Goal: Task Accomplishment & Management: Complete application form

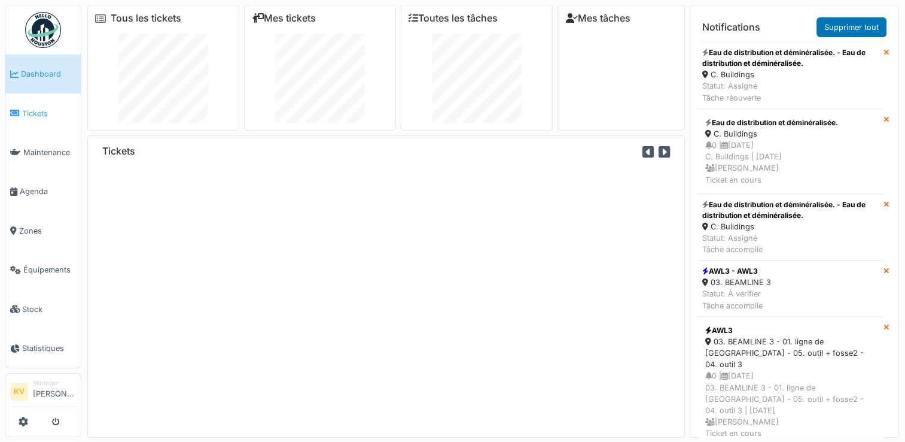
click at [41, 108] on span "Tickets" at bounding box center [49, 113] width 54 height 11
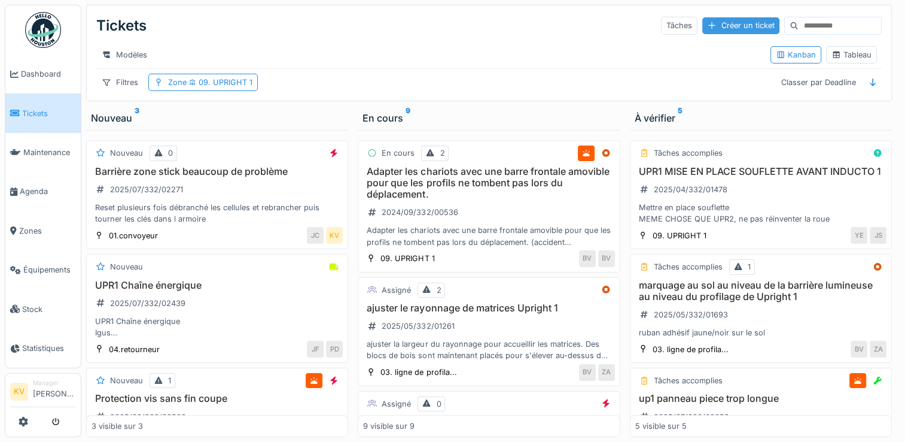
click at [726, 26] on div "Créer un ticket" at bounding box center [741, 25] width 77 height 16
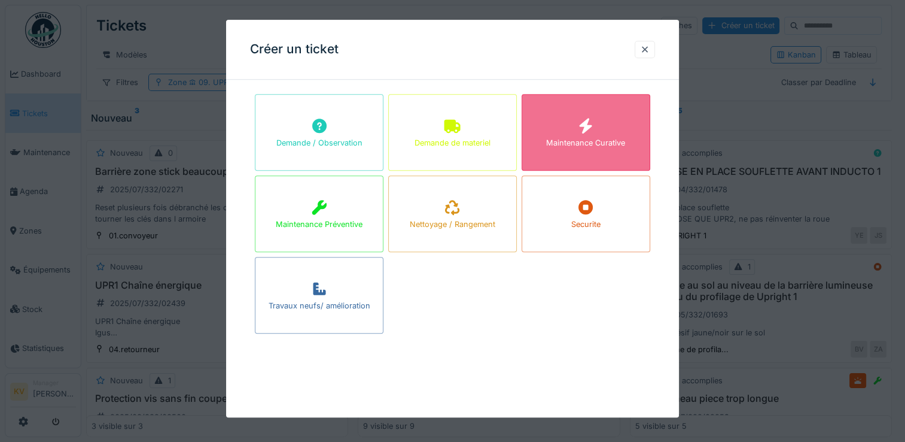
click at [586, 134] on div at bounding box center [586, 127] width 18 height 22
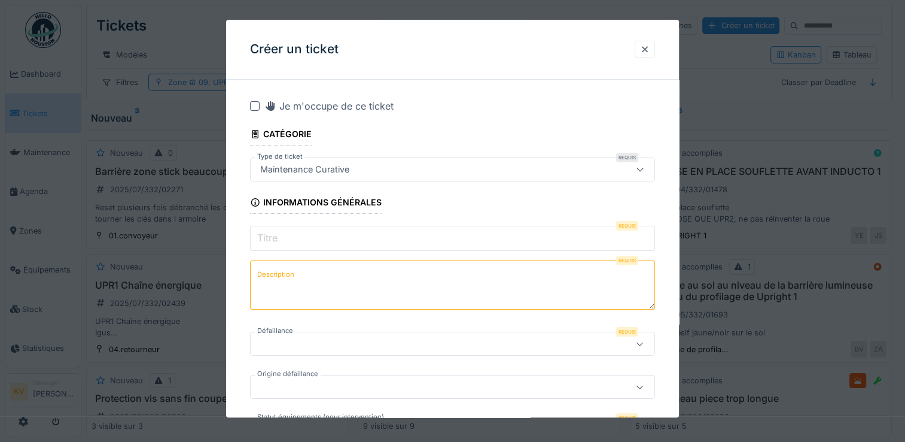
click at [383, 238] on input "Titre" at bounding box center [452, 238] width 405 height 25
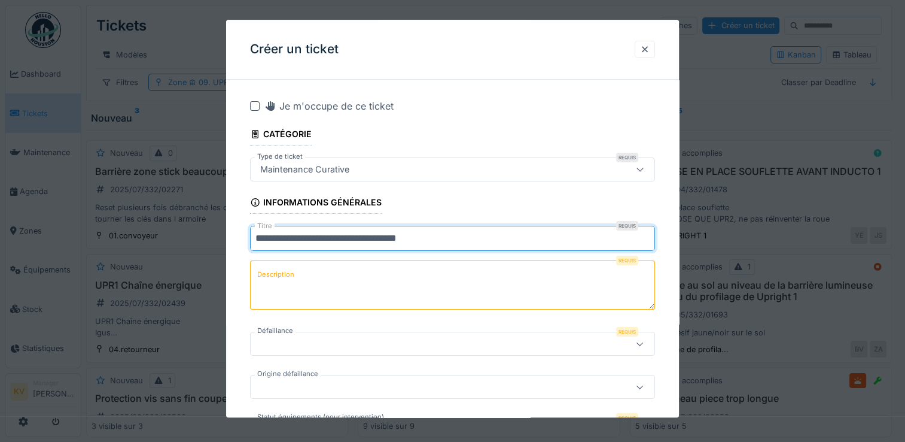
type input "**********"
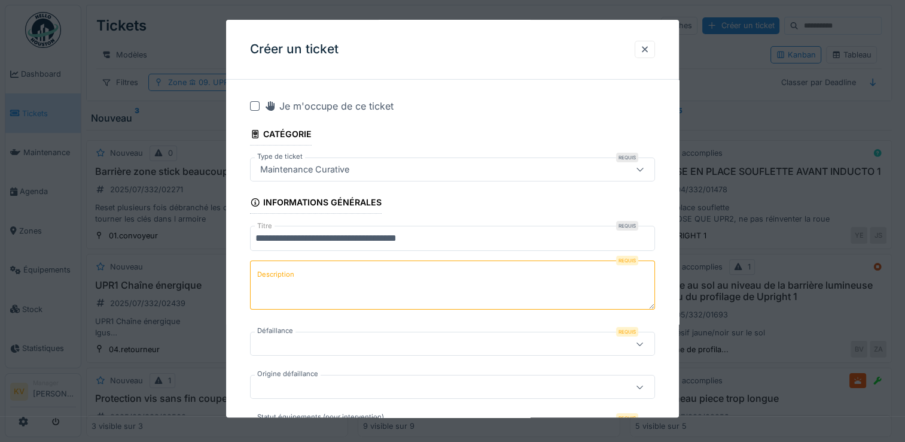
click at [307, 269] on textarea "Description" at bounding box center [452, 284] width 405 height 49
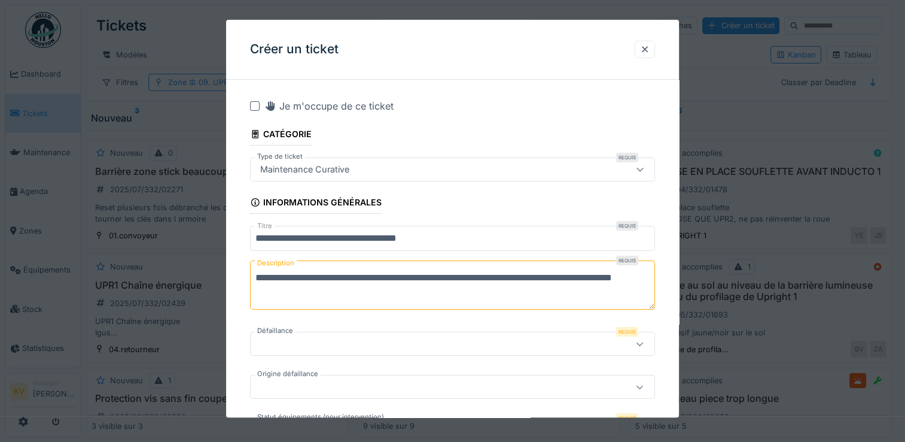
type textarea "**********"
click at [645, 343] on icon at bounding box center [640, 344] width 10 height 8
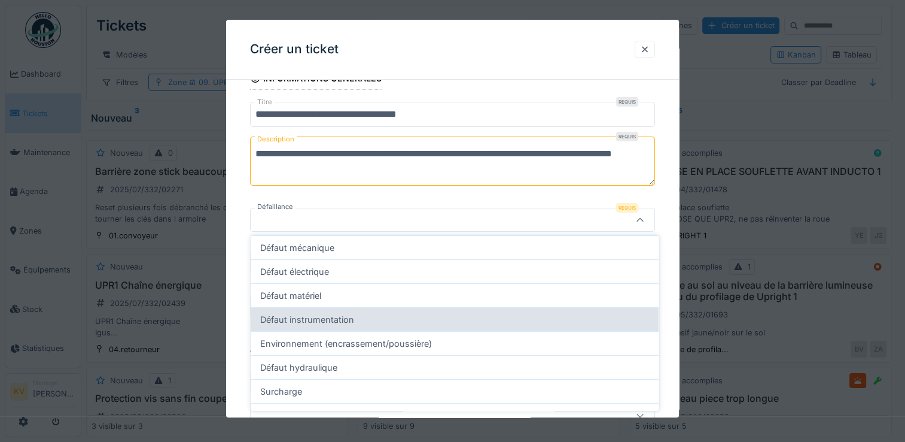
scroll to position [63, 0]
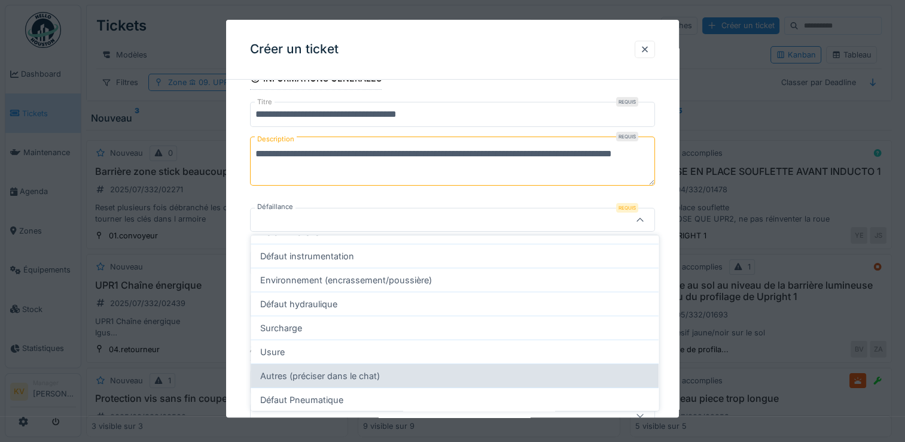
click at [314, 376] on div "Autres (préciser dans le chat)" at bounding box center [455, 375] width 408 height 24
type input "**********"
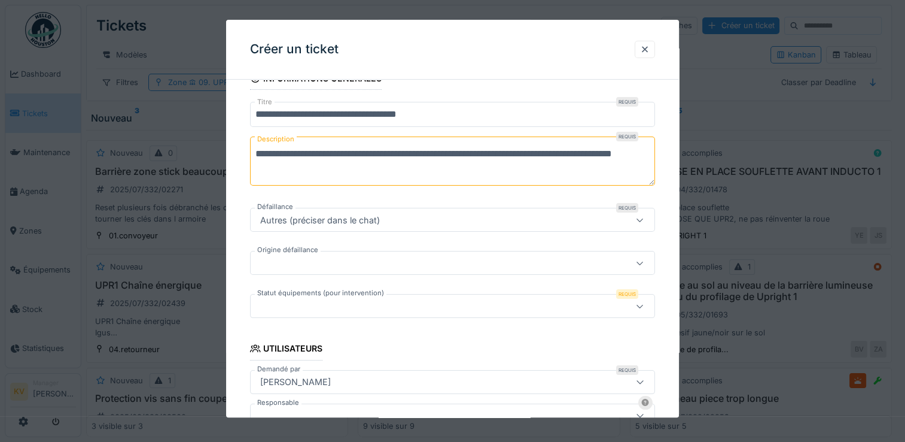
click at [306, 261] on div at bounding box center [428, 263] width 345 height 13
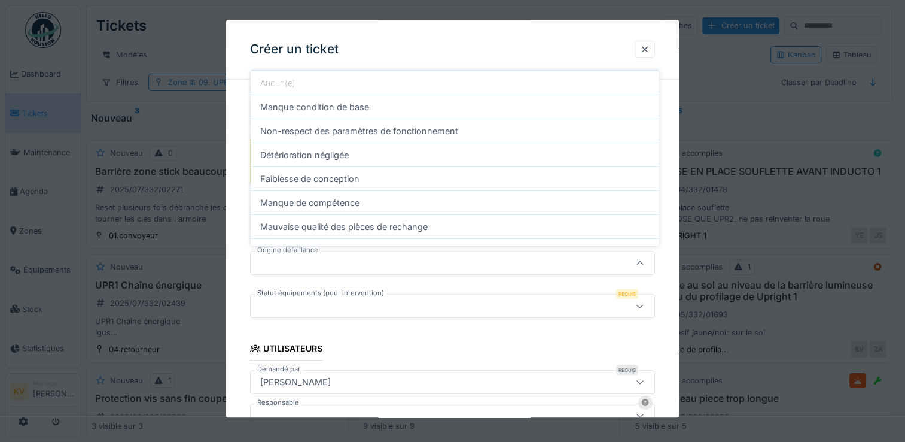
scroll to position [167, 0]
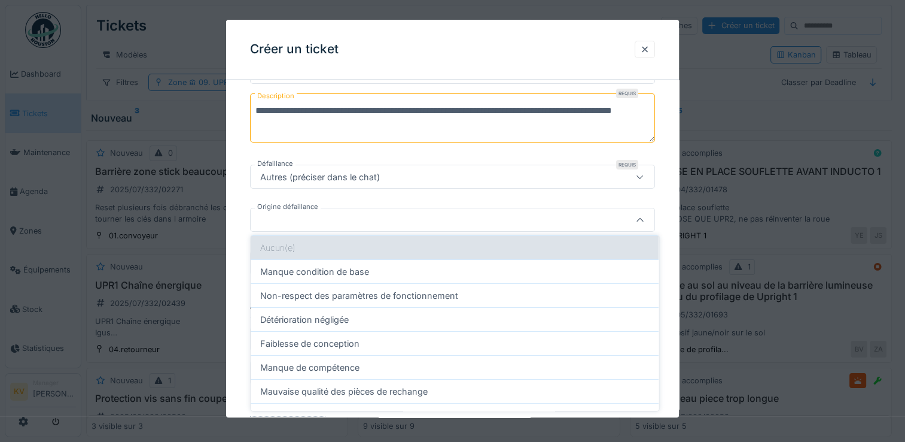
click at [351, 243] on div "Aucun(e)" at bounding box center [455, 247] width 408 height 24
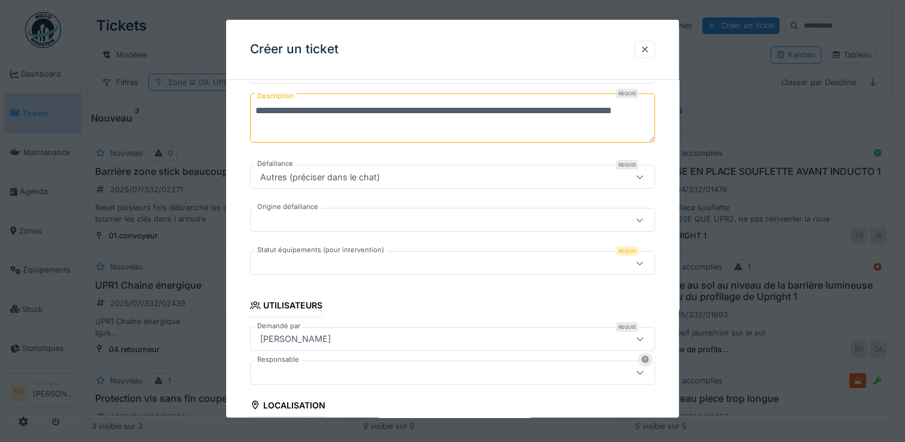
click at [429, 264] on div at bounding box center [428, 263] width 345 height 13
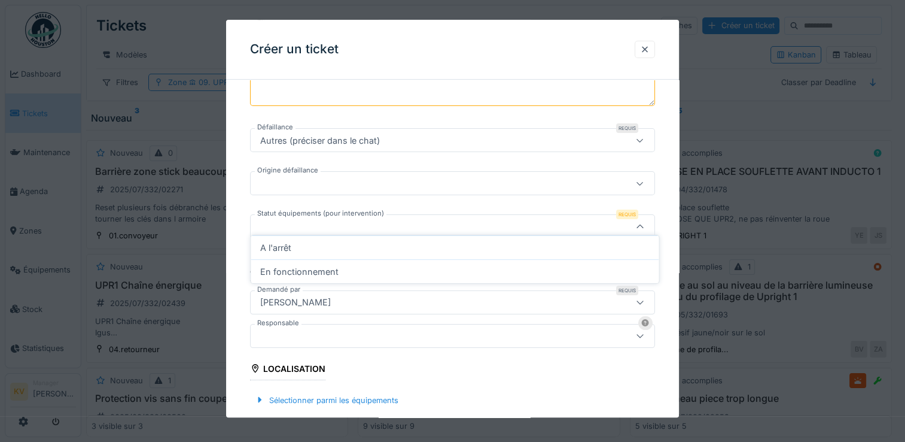
scroll to position [210, 0]
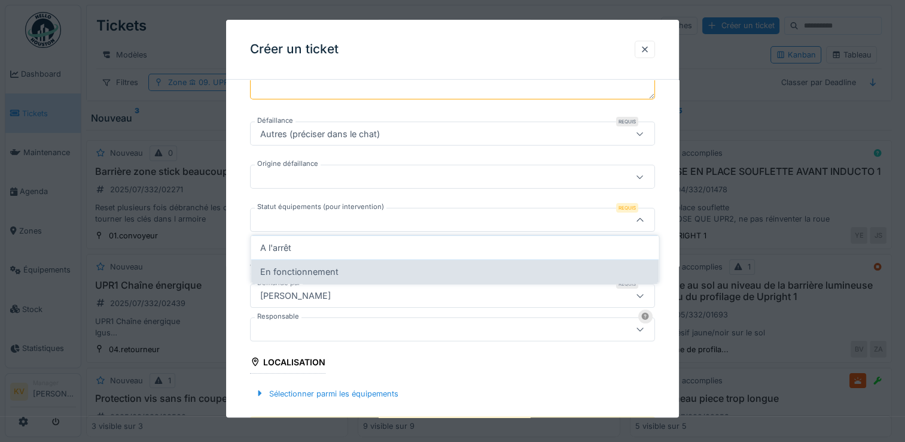
click at [328, 274] on div "En fonctionnement" at bounding box center [455, 271] width 408 height 24
type input "**********"
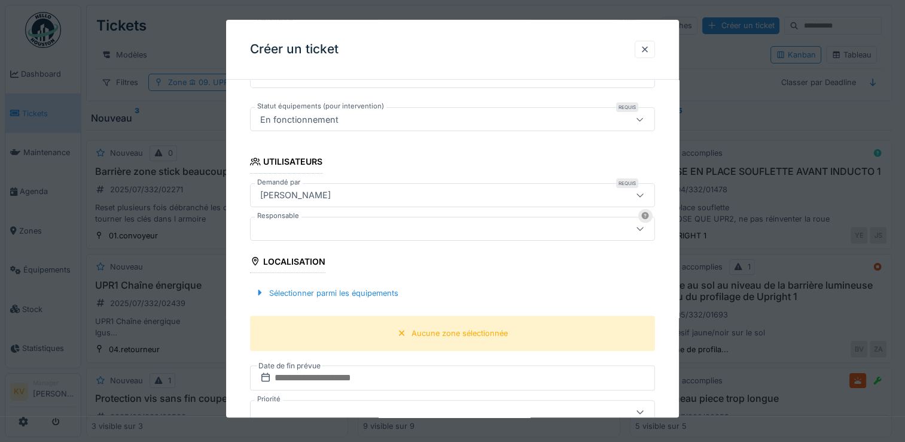
scroll to position [311, 0]
click at [419, 329] on div "Aucune zone sélectionnée" at bounding box center [460, 332] width 96 height 11
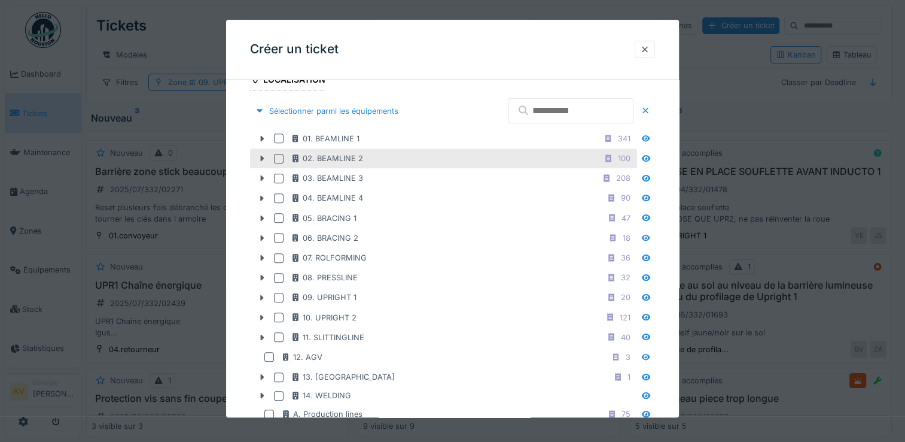
scroll to position [493, 0]
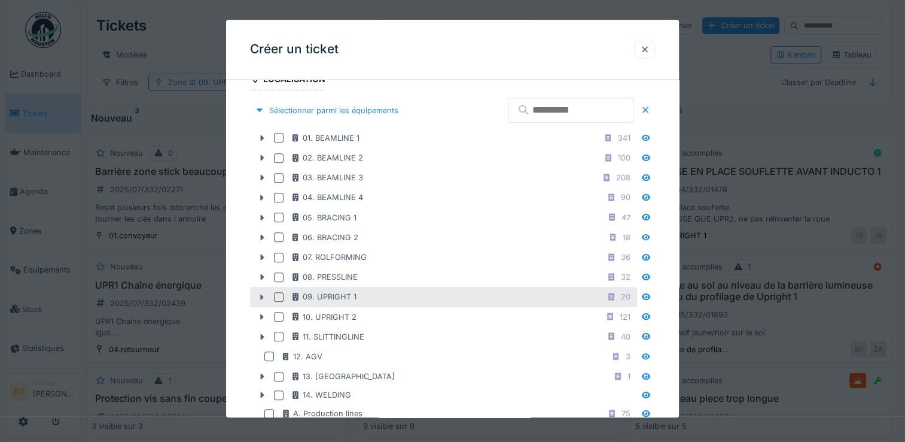
click at [260, 293] on icon at bounding box center [262, 297] width 10 height 8
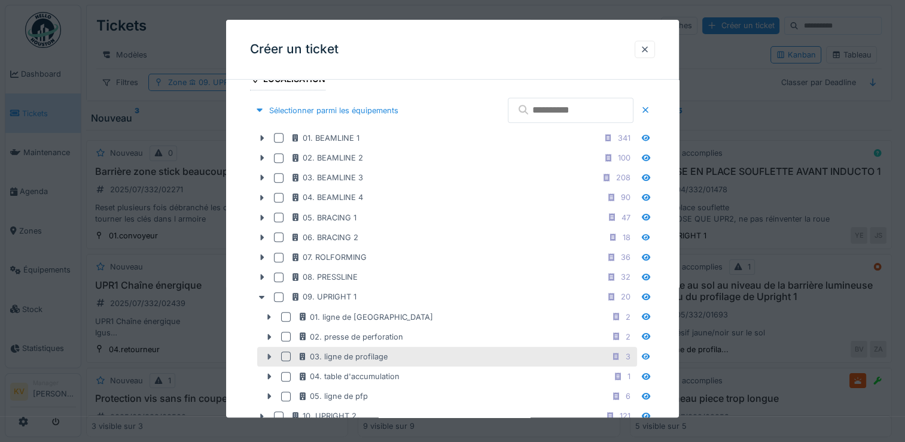
click at [267, 352] on icon at bounding box center [269, 356] width 10 height 8
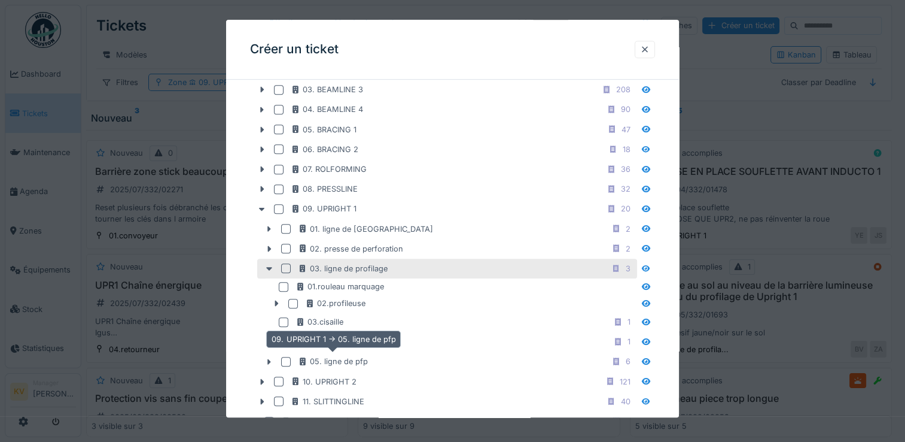
scroll to position [589, 0]
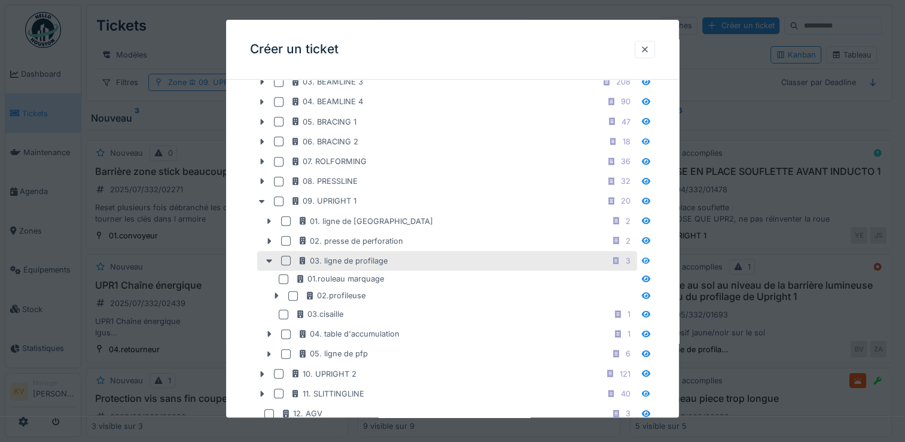
click at [287, 256] on div at bounding box center [286, 261] width 10 height 10
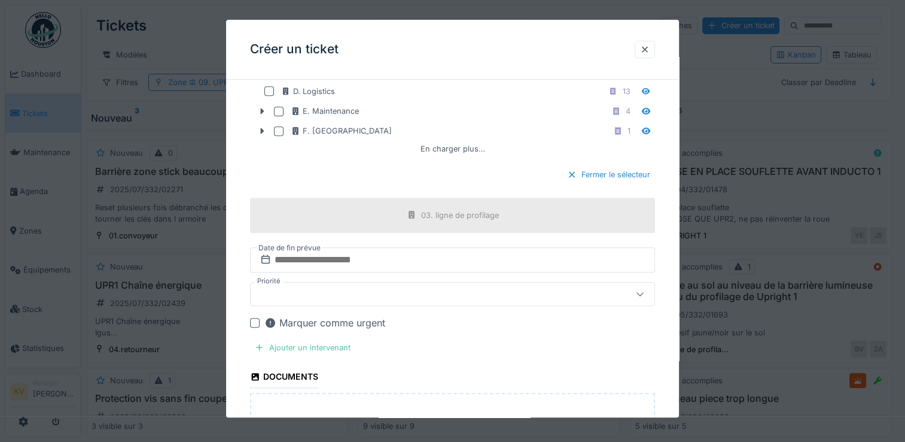
scroll to position [1028, 0]
click at [446, 255] on input "text" at bounding box center [452, 259] width 405 height 25
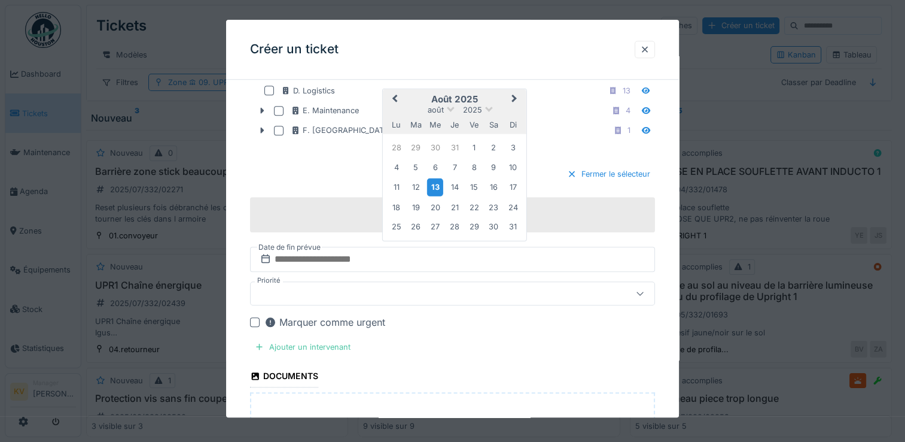
click at [433, 178] on div "13" at bounding box center [435, 186] width 16 height 17
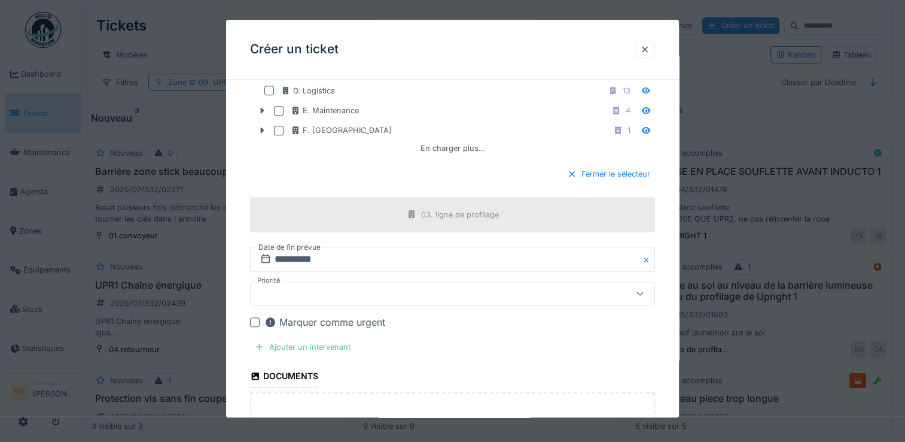
click at [651, 287] on div at bounding box center [640, 293] width 29 height 23
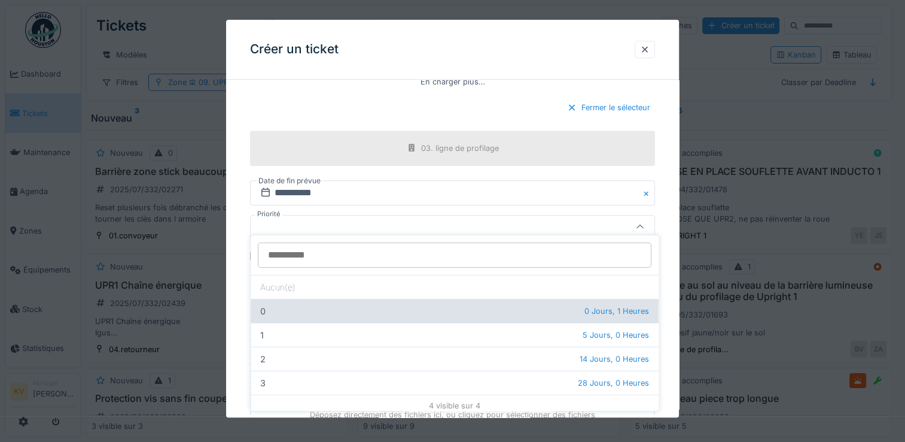
click at [585, 312] on span "0 Jours, 1 Heures" at bounding box center [617, 310] width 65 height 11
type input "***"
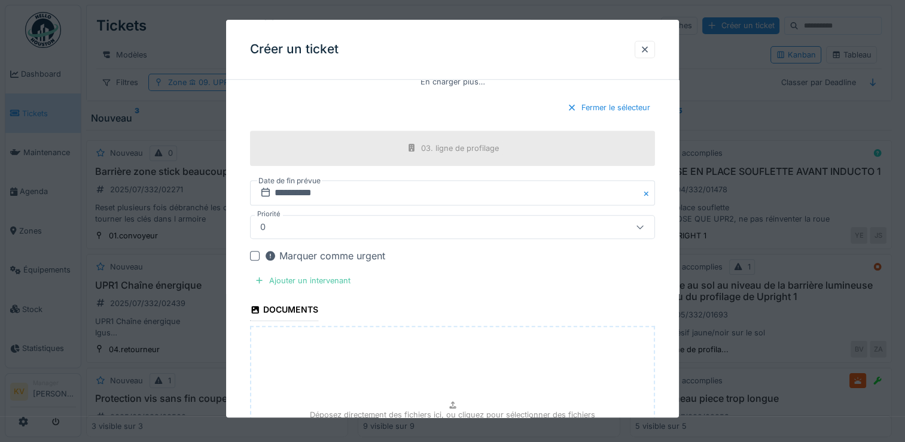
click at [638, 220] on div at bounding box center [640, 226] width 29 height 23
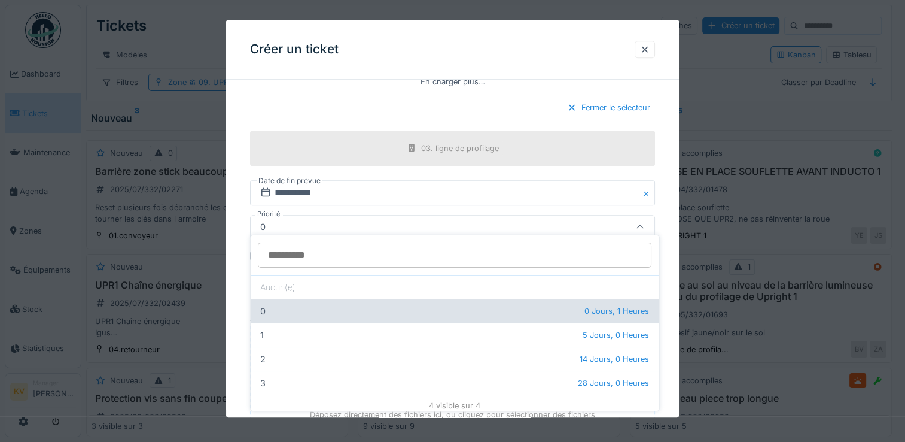
click at [615, 312] on span "0 Jours, 1 Heures" at bounding box center [617, 310] width 65 height 11
click at [455, 312] on div "0 0 Jours, 1 Heures" at bounding box center [455, 311] width 408 height 24
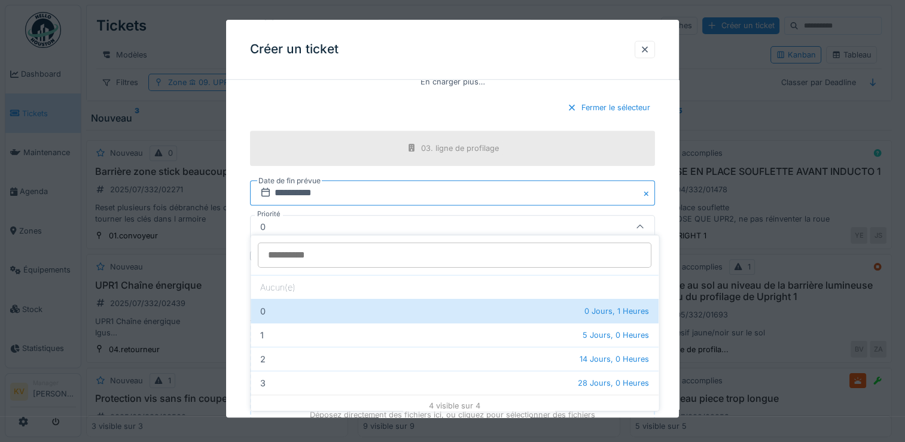
click at [525, 187] on input "**********" at bounding box center [452, 192] width 405 height 25
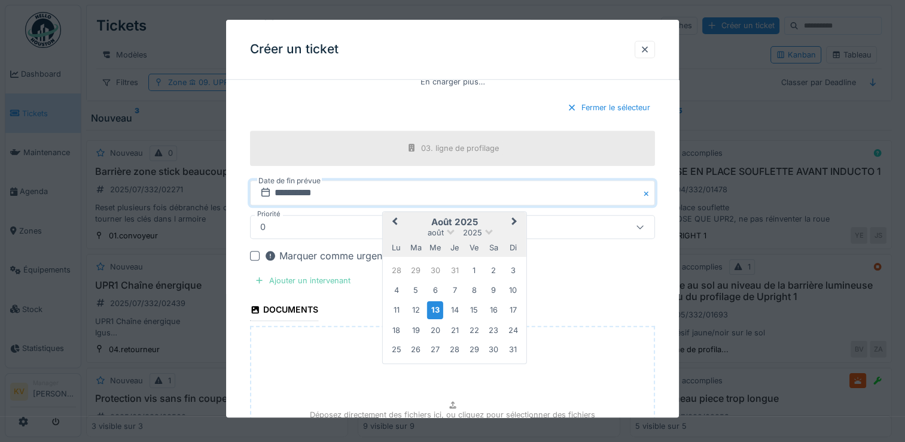
click at [326, 272] on div "Ajouter un intervenant" at bounding box center [302, 280] width 105 height 16
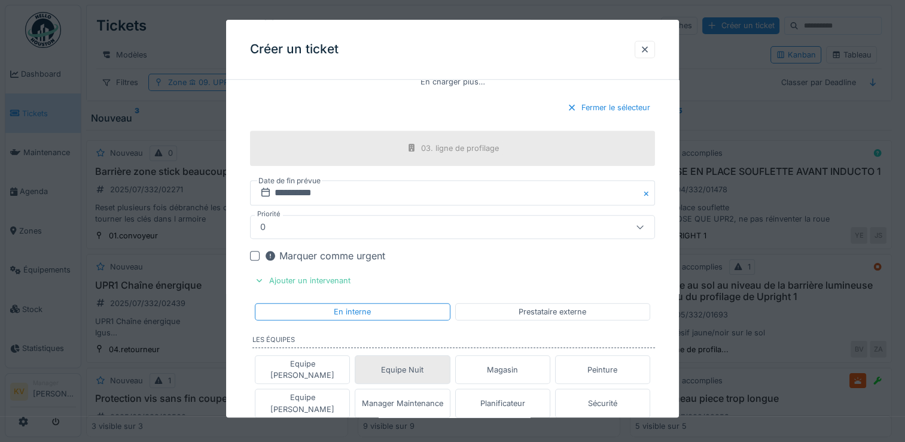
click at [407, 364] on div "Equipe Nuit" at bounding box center [402, 369] width 42 height 11
type input "**********"
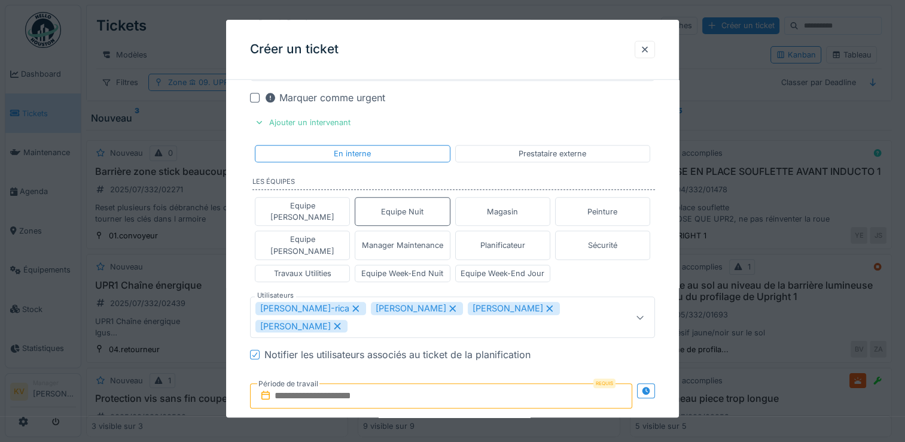
scroll to position [1265, 0]
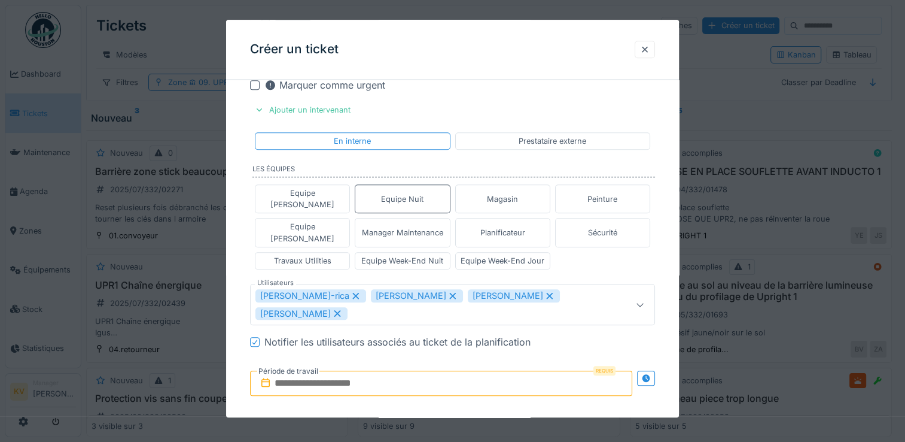
click at [433, 370] on input "text" at bounding box center [441, 382] width 382 height 25
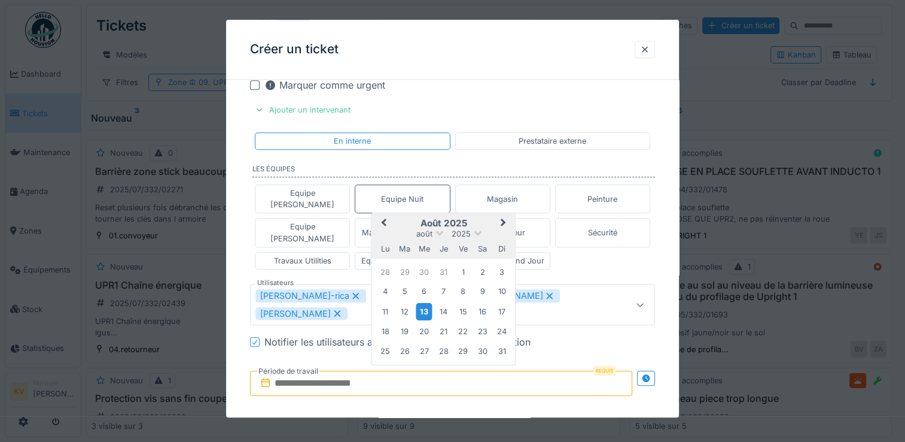
click at [424, 303] on div "13" at bounding box center [424, 311] width 16 height 17
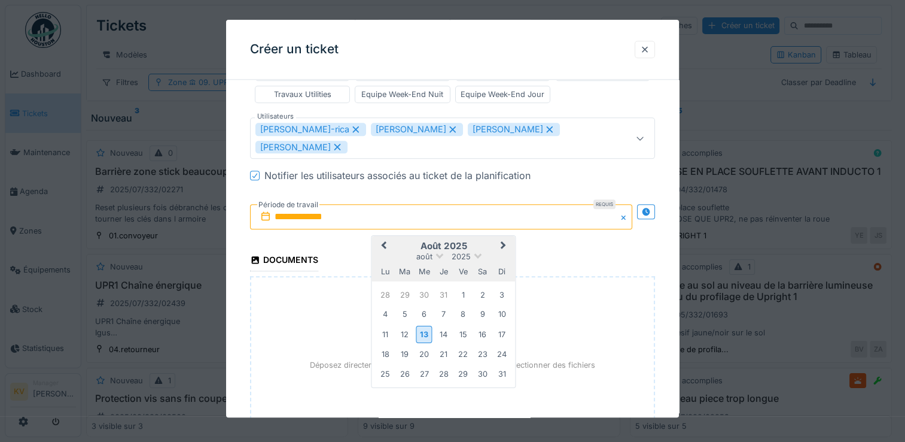
scroll to position [1497, 0]
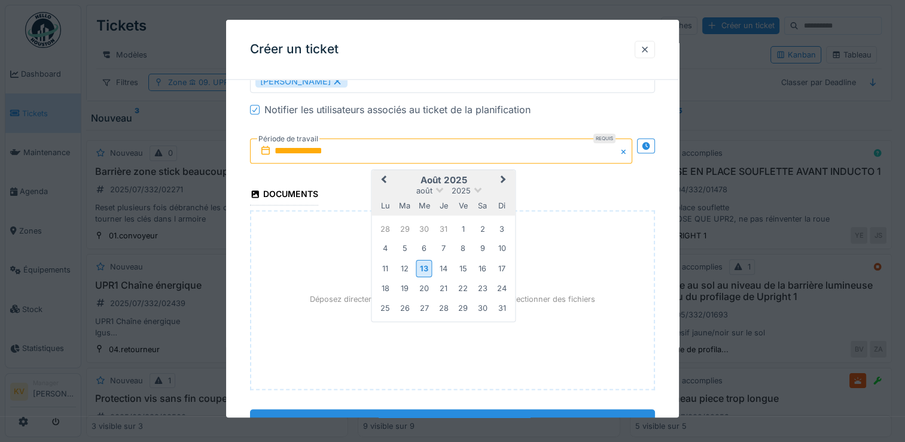
click at [461, 409] on input "**********" at bounding box center [452, 421] width 405 height 25
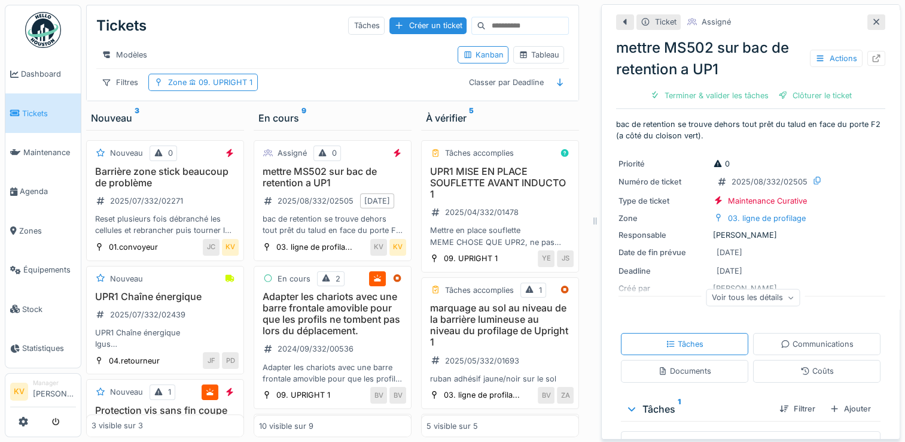
click at [874, 20] on icon at bounding box center [877, 22] width 6 height 6
